Goal: Task Accomplishment & Management: Complete application form

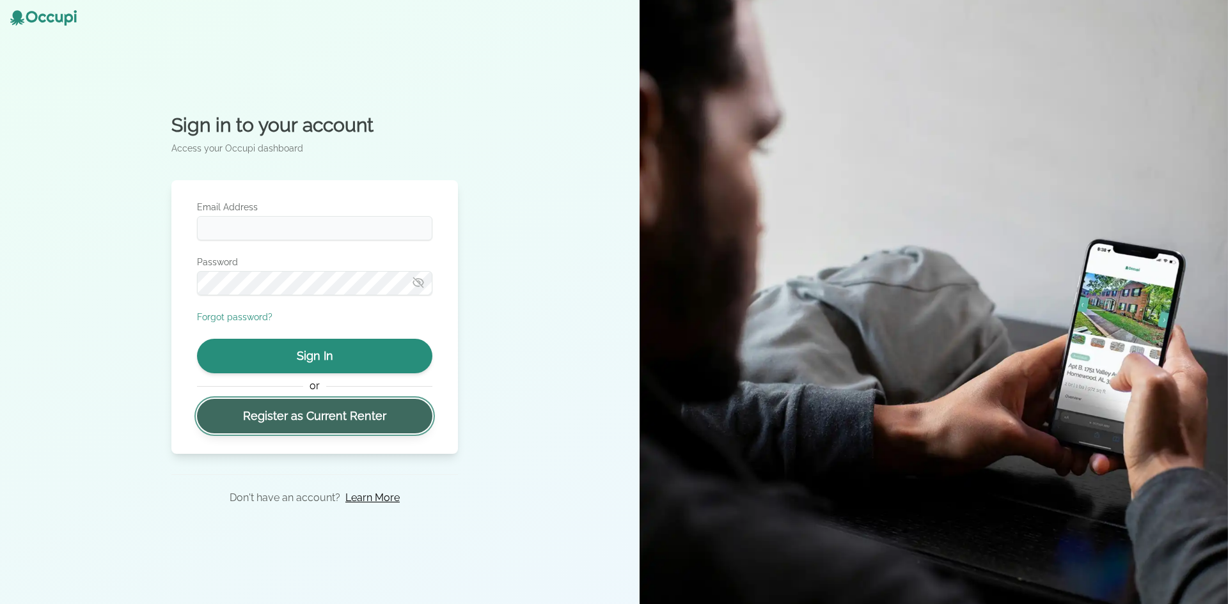
click at [394, 418] on link "Register as Current Renter" at bounding box center [314, 416] width 235 height 35
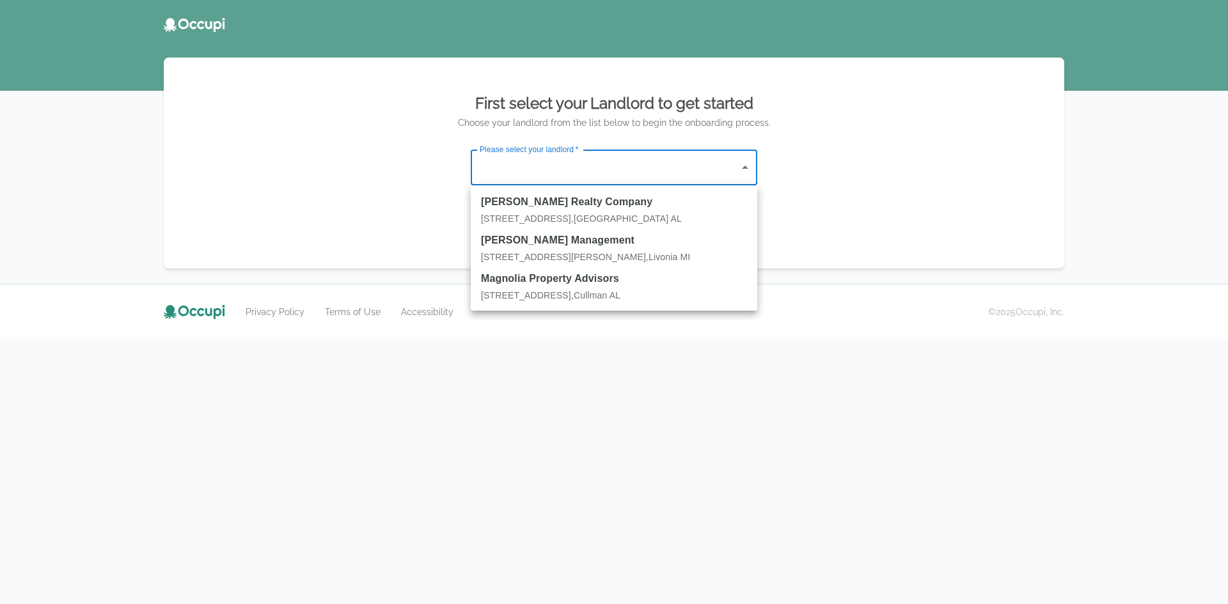
click at [712, 162] on body "First select your Landlord to get started Choose your landlord from the list be…" at bounding box center [614, 302] width 1228 height 604
click at [641, 158] on div at bounding box center [614, 302] width 1228 height 604
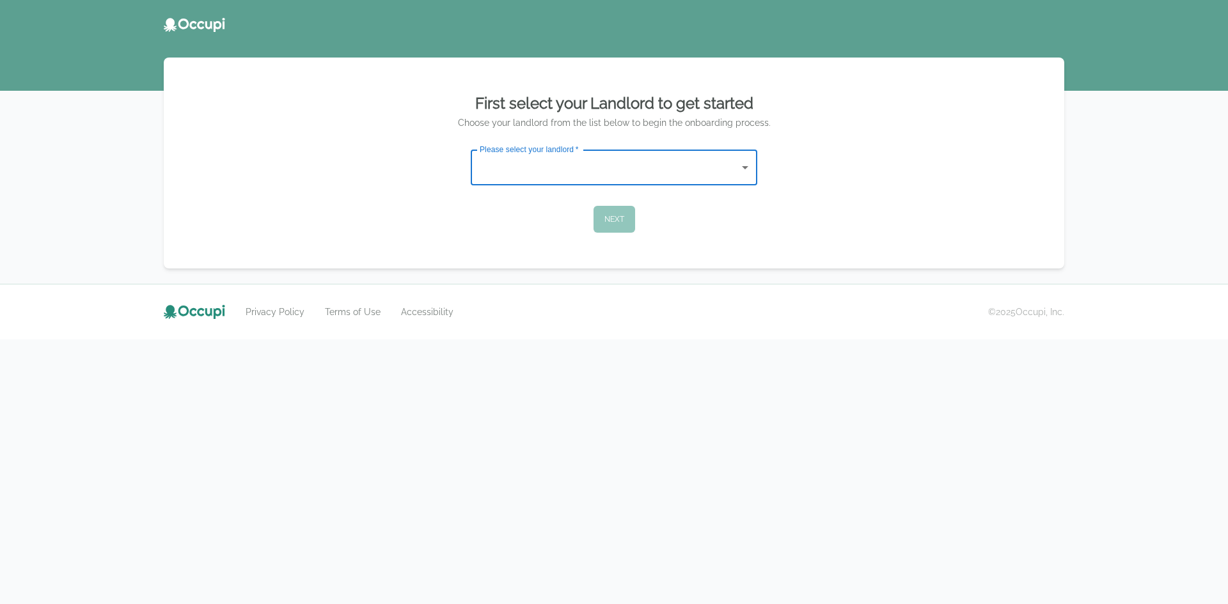
click at [628, 173] on body "First select your Landlord to get started Choose your landlord from the list be…" at bounding box center [614, 302] width 1228 height 604
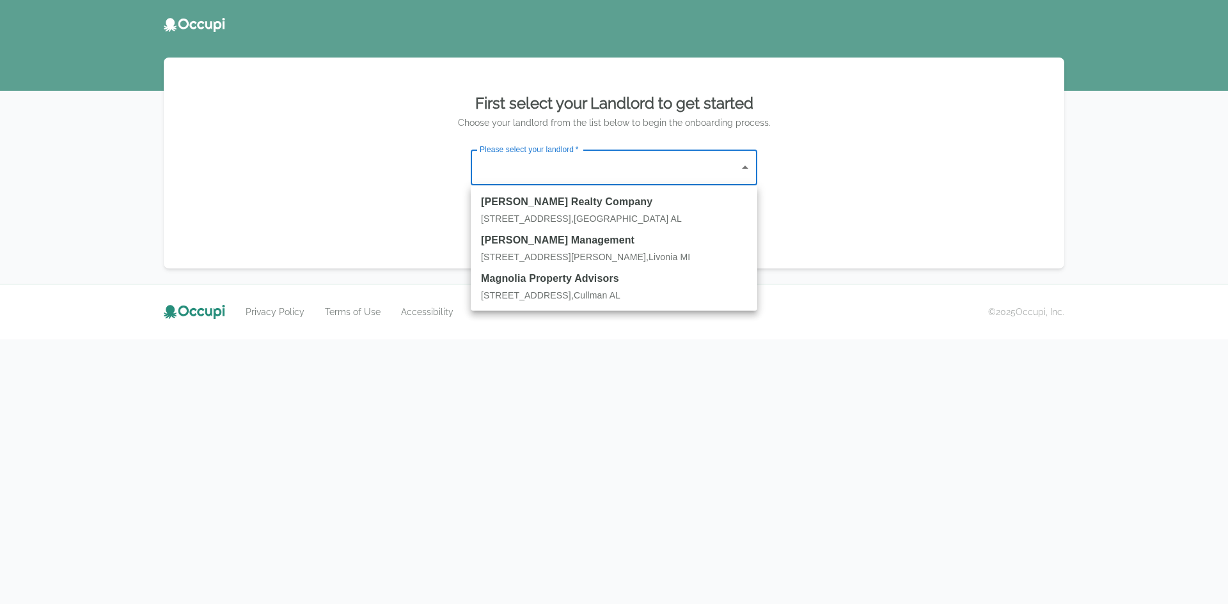
click at [751, 161] on div at bounding box center [614, 302] width 1228 height 604
click at [719, 167] on body "First select your Landlord to get started Choose your landlord from the list be…" at bounding box center [614, 302] width 1228 height 604
click at [583, 206] on strong "[PERSON_NAME] Realty Company" at bounding box center [614, 201] width 266 height 15
type input "**********"
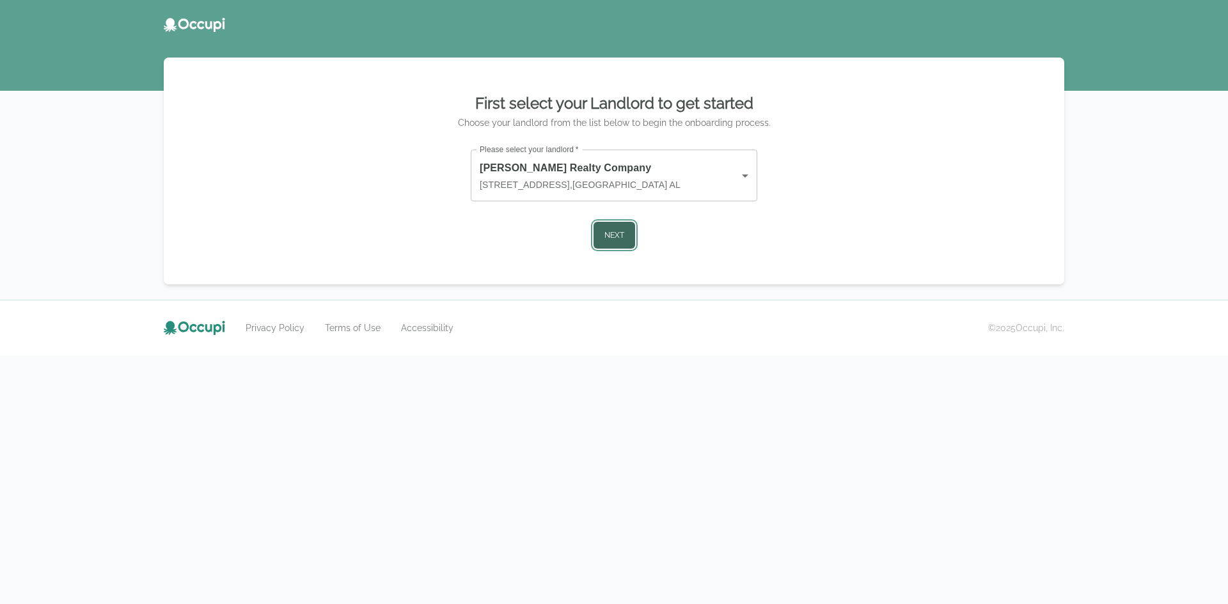
click at [619, 233] on button "Next" at bounding box center [614, 235] width 42 height 27
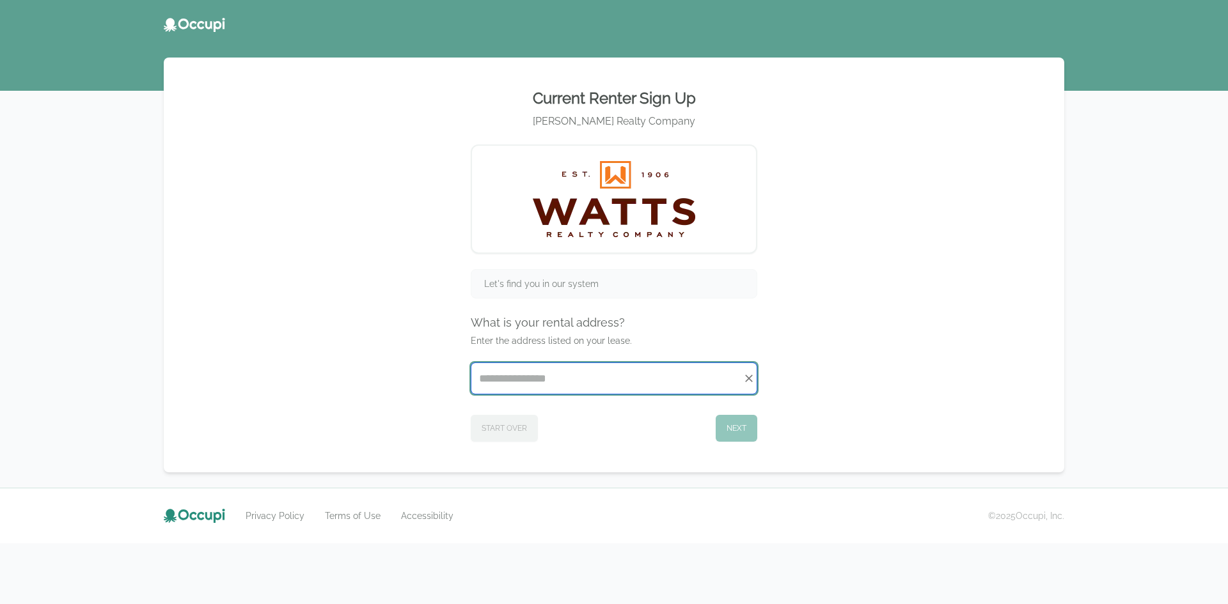
click at [597, 383] on input "Start typing..." at bounding box center [613, 378] width 285 height 31
click at [640, 411] on li "[STREET_ADDRESS][PERSON_NAME]" at bounding box center [613, 410] width 285 height 20
type input "**********"
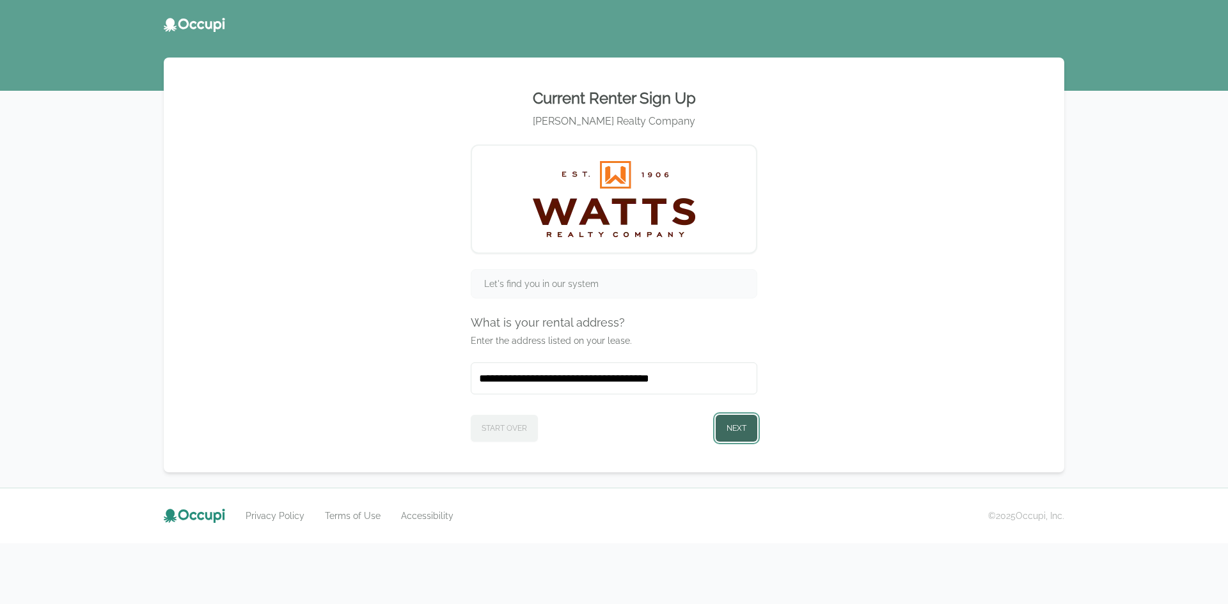
click at [744, 429] on button "Next" at bounding box center [737, 428] width 42 height 27
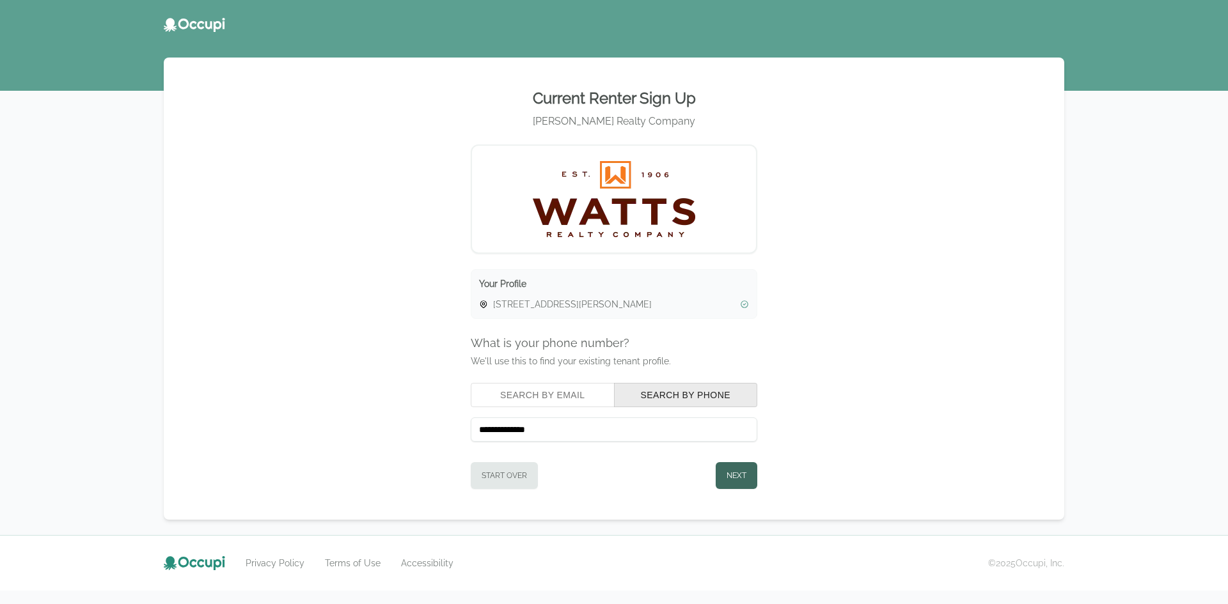
type input "**********"
click at [746, 471] on button "Next" at bounding box center [737, 475] width 42 height 27
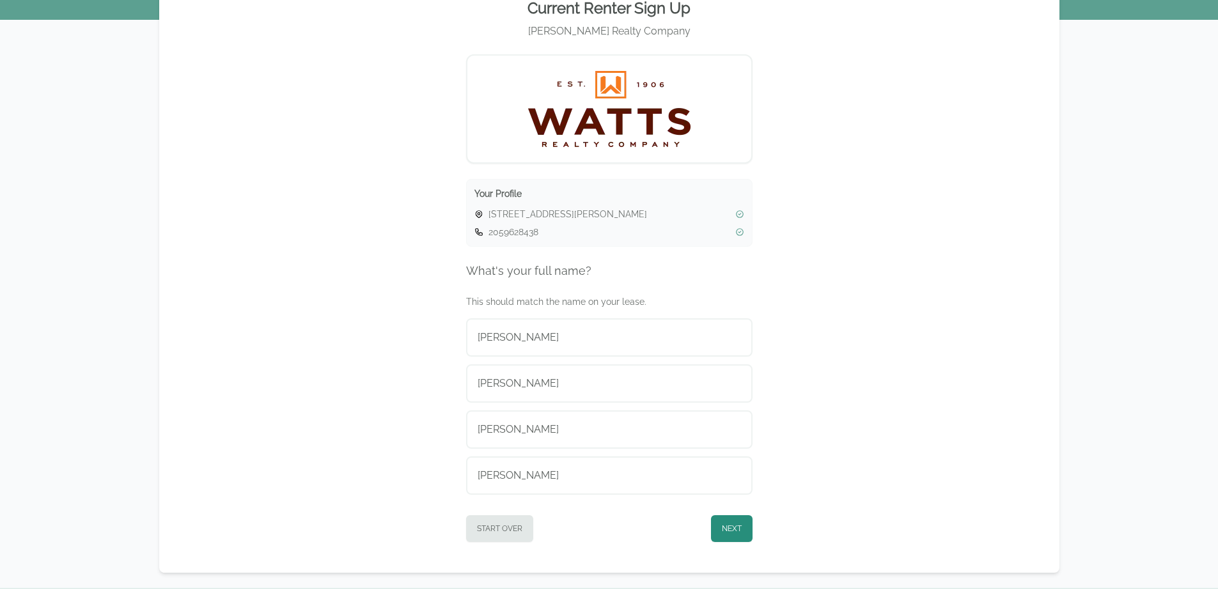
scroll to position [128, 0]
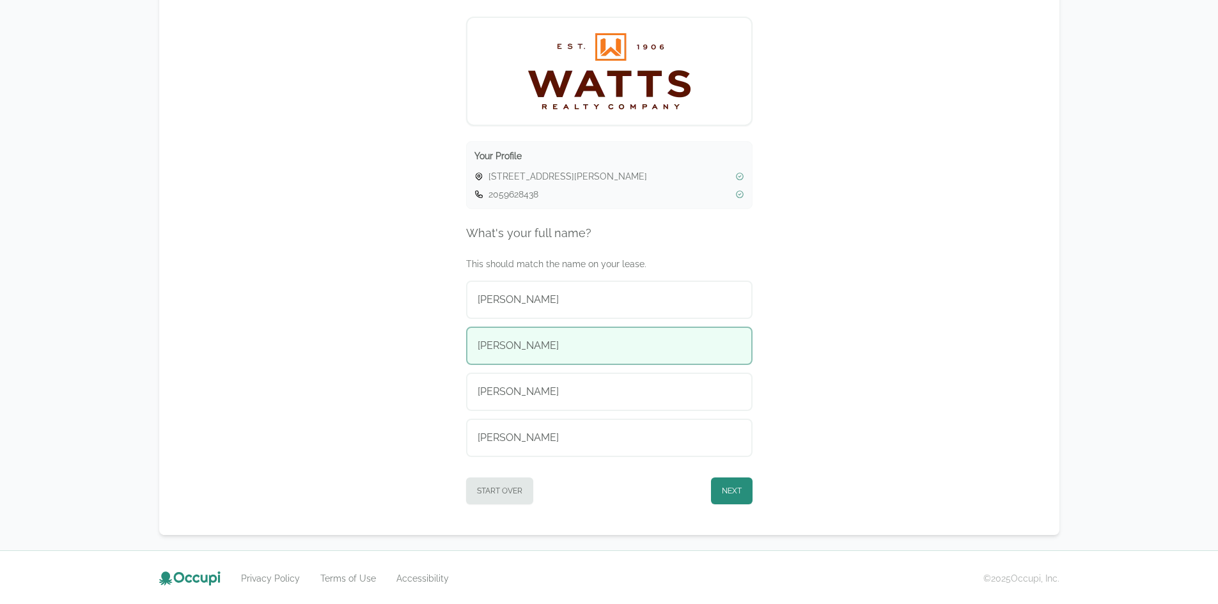
click at [654, 347] on div "[PERSON_NAME]" at bounding box center [609, 345] width 263 height 15
click at [734, 499] on button "Next" at bounding box center [732, 491] width 42 height 27
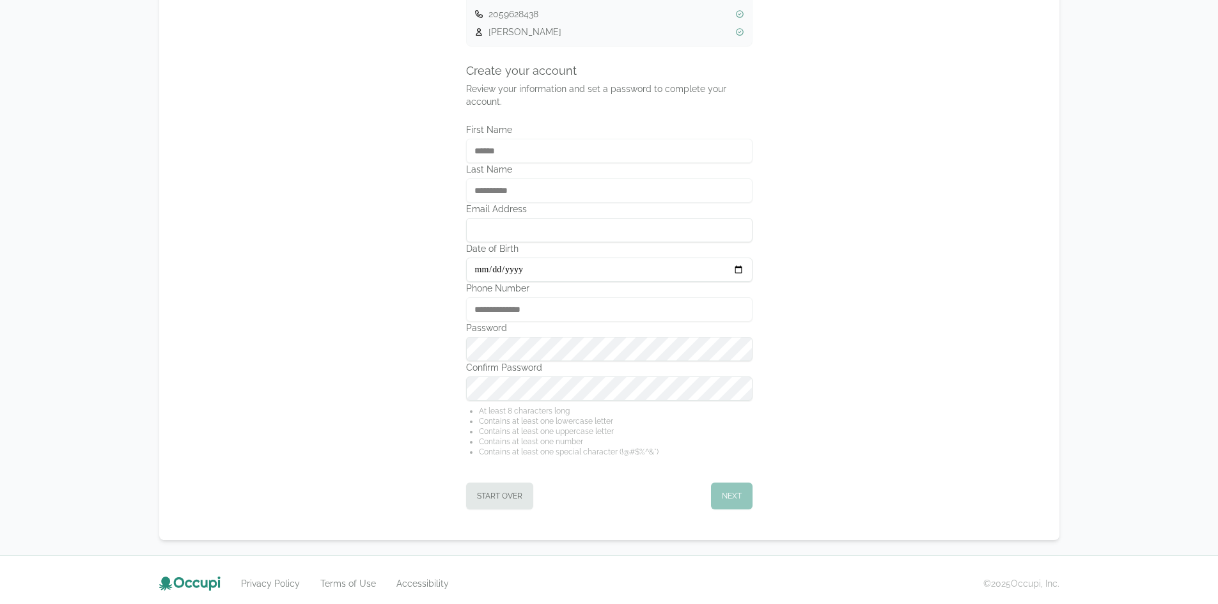
scroll to position [315, 0]
